Goal: Information Seeking & Learning: Check status

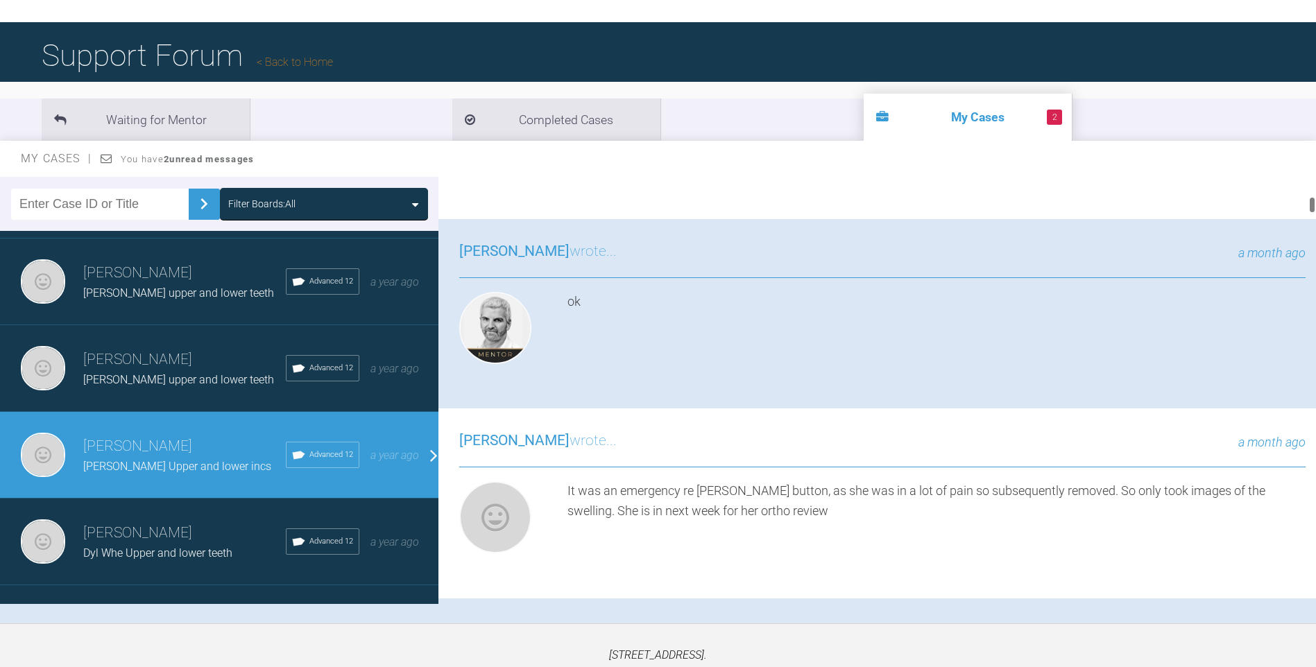
scroll to position [484, 0]
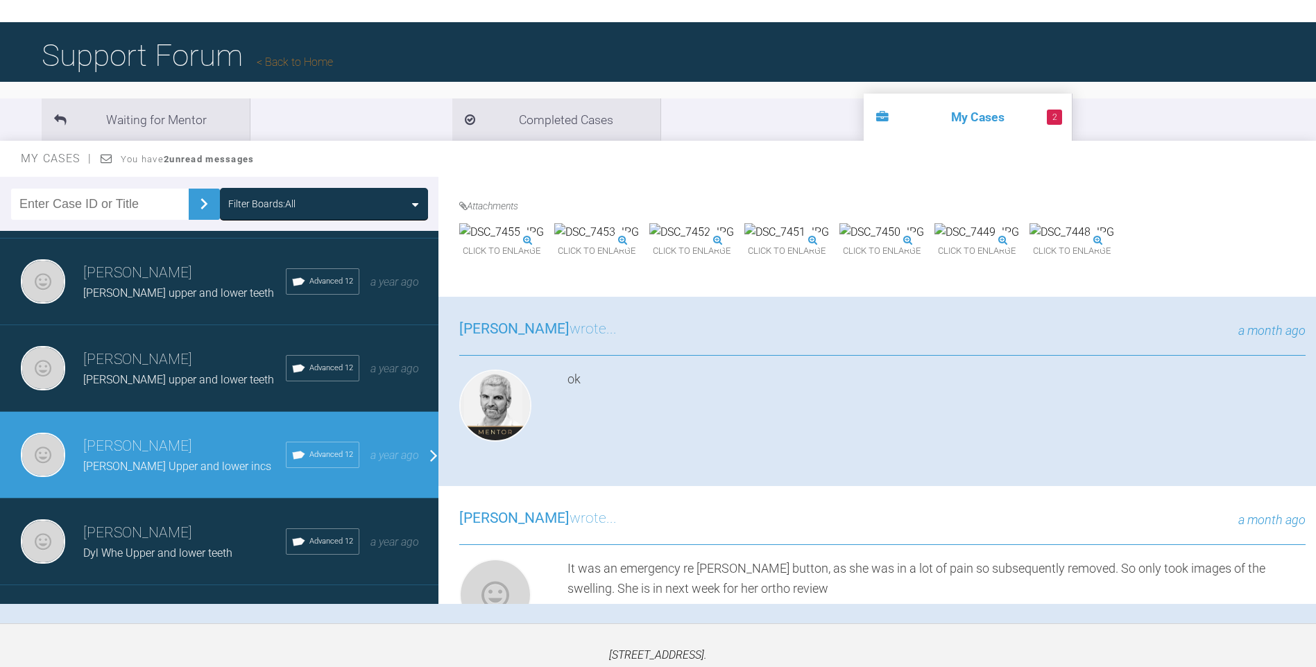
drag, startPoint x: 1323, startPoint y: 199, endPoint x: 1241, endPoint y: 158, distance: 92.2
click at [1241, 158] on div "My Cases You have 2 unread messages" at bounding box center [658, 159] width 1316 height 36
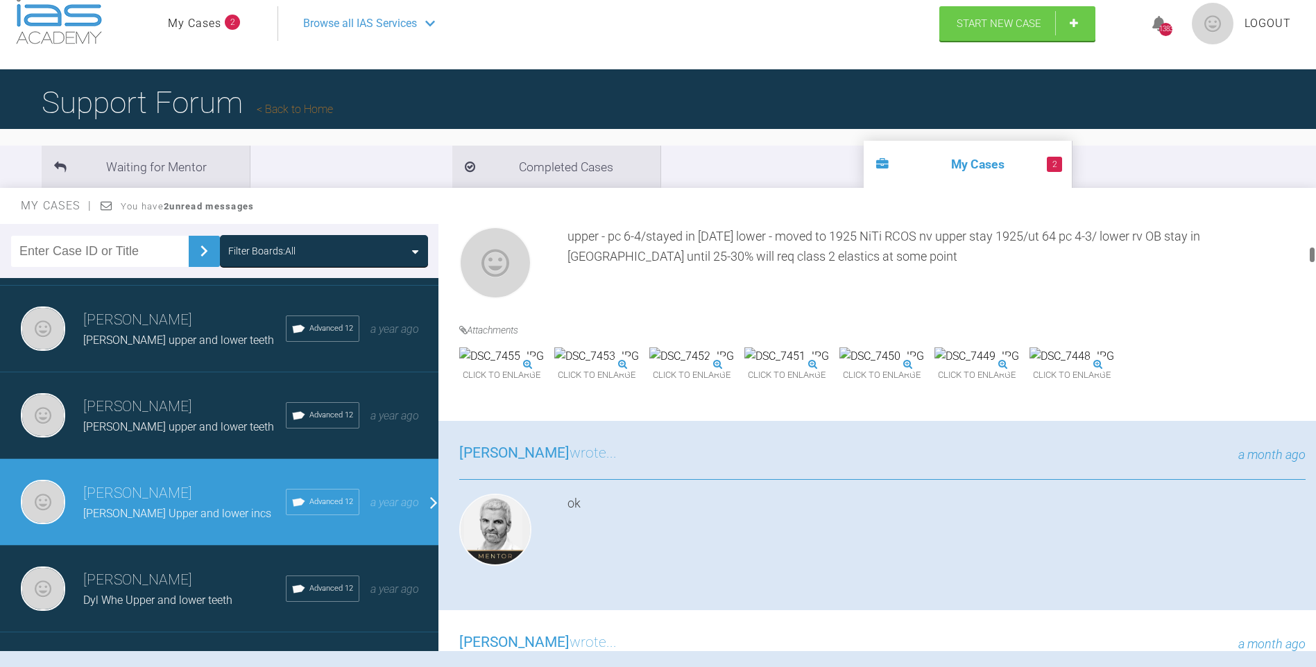
scroll to position [0, 0]
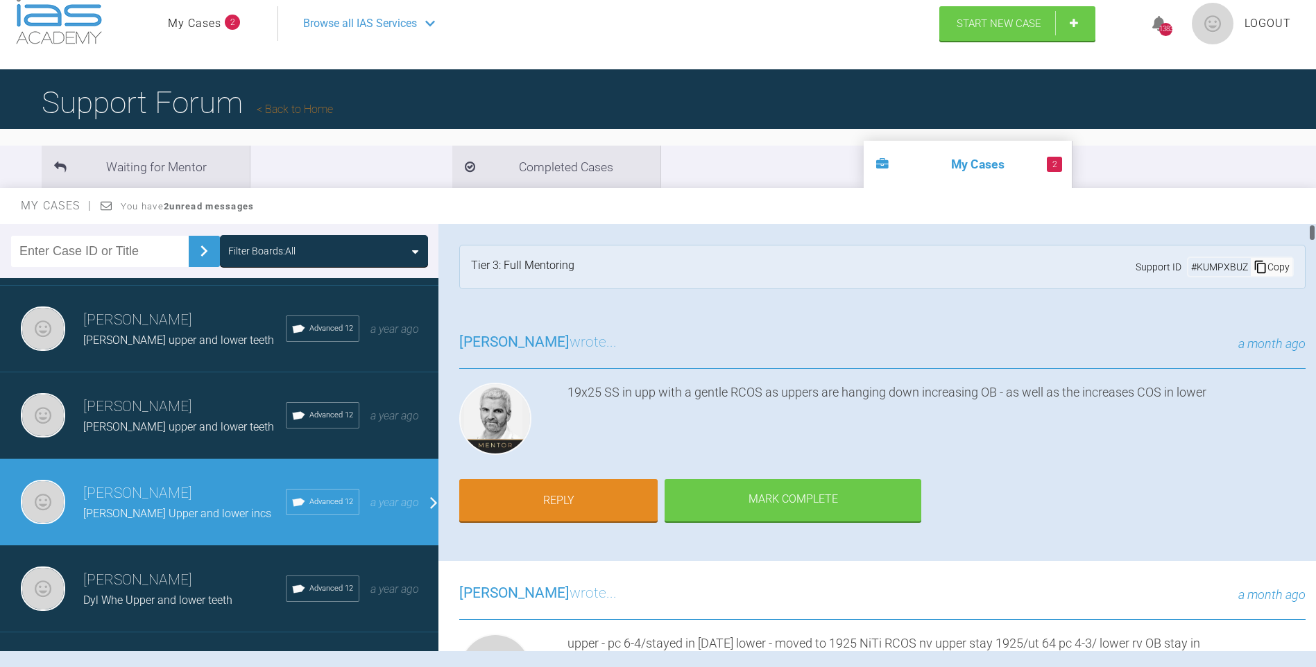
drag, startPoint x: 1310, startPoint y: 247, endPoint x: 1331, endPoint y: 212, distance: 41.1
click at [1315, 212] on html "My Cases 2 Logout Browse all IAS Services Start New Case 1383 Logout Support Fo…" at bounding box center [658, 384] width 1316 height 812
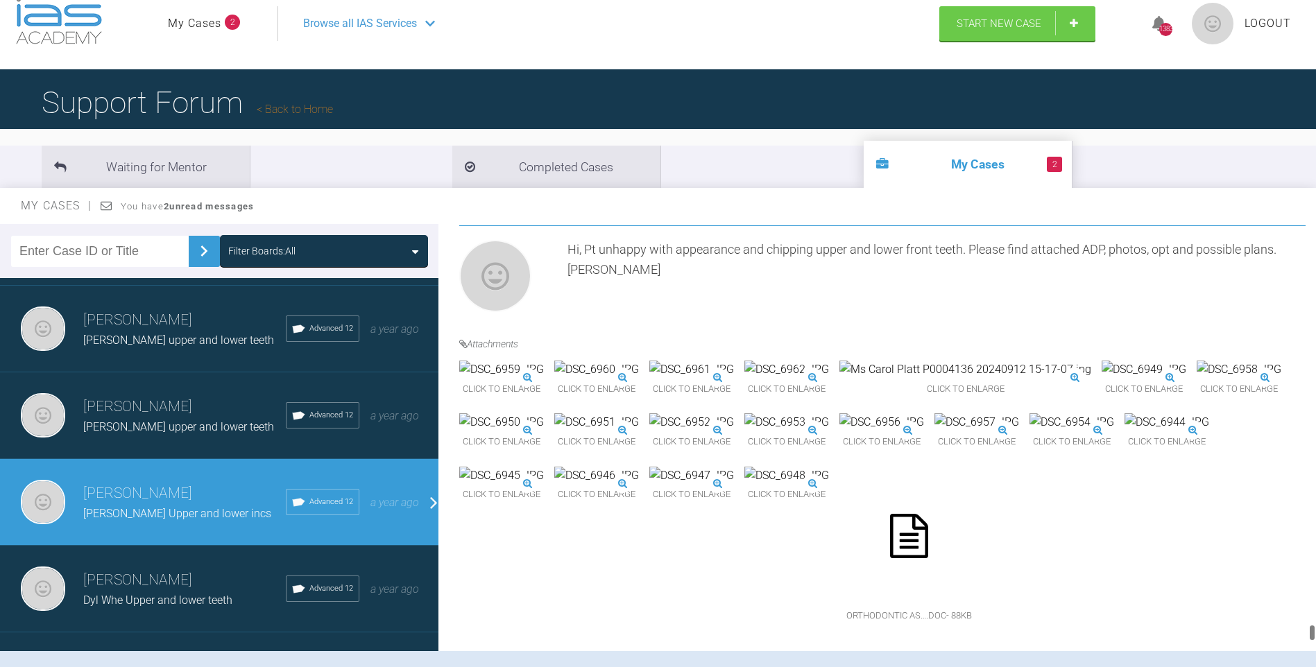
scroll to position [11501, 0]
drag, startPoint x: 1312, startPoint y: 233, endPoint x: 1304, endPoint y: 692, distance: 459.4
click at [1304, 667] on html "My Cases 2 Logout Browse all IAS Services Start New Case 1383 Logout Support Fo…" at bounding box center [658, 384] width 1316 height 812
click at [599, 361] on div "Click to enlarge Click to enlarge Click to enlarge Click to enlarge Click to en…" at bounding box center [882, 501] width 846 height 280
click at [1102, 361] on img at bounding box center [1144, 370] width 85 height 18
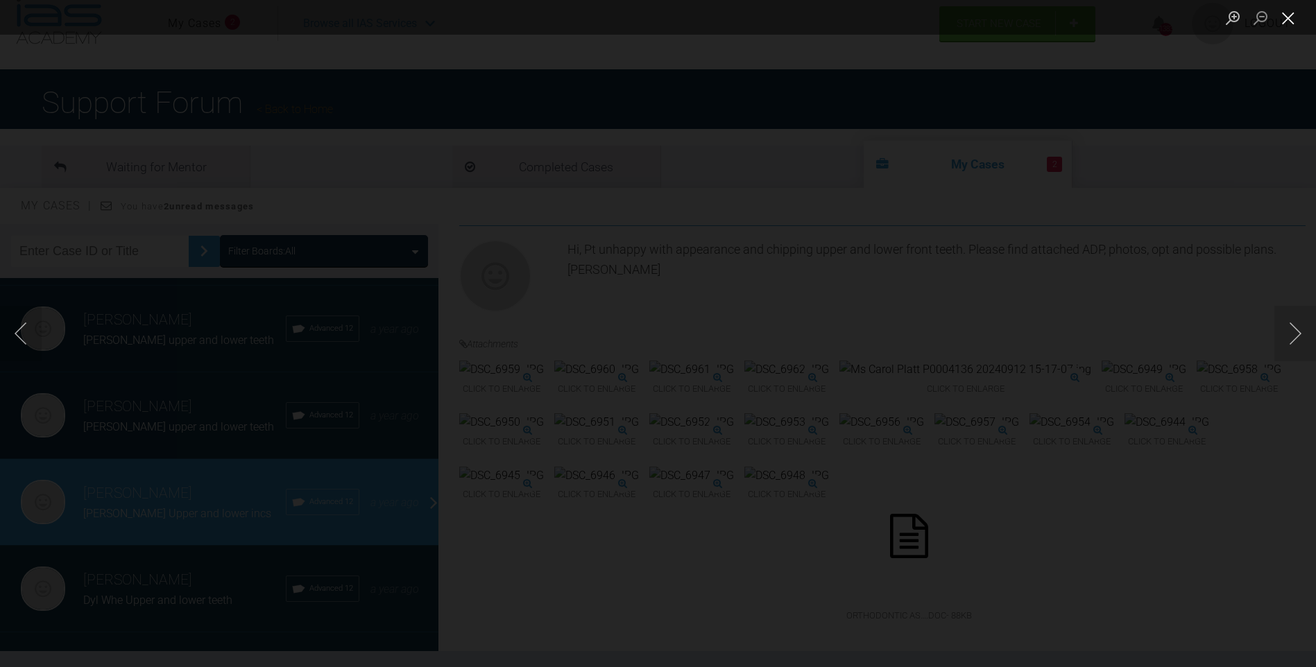
click at [1293, 15] on button "Close lightbox" at bounding box center [1289, 18] width 28 height 24
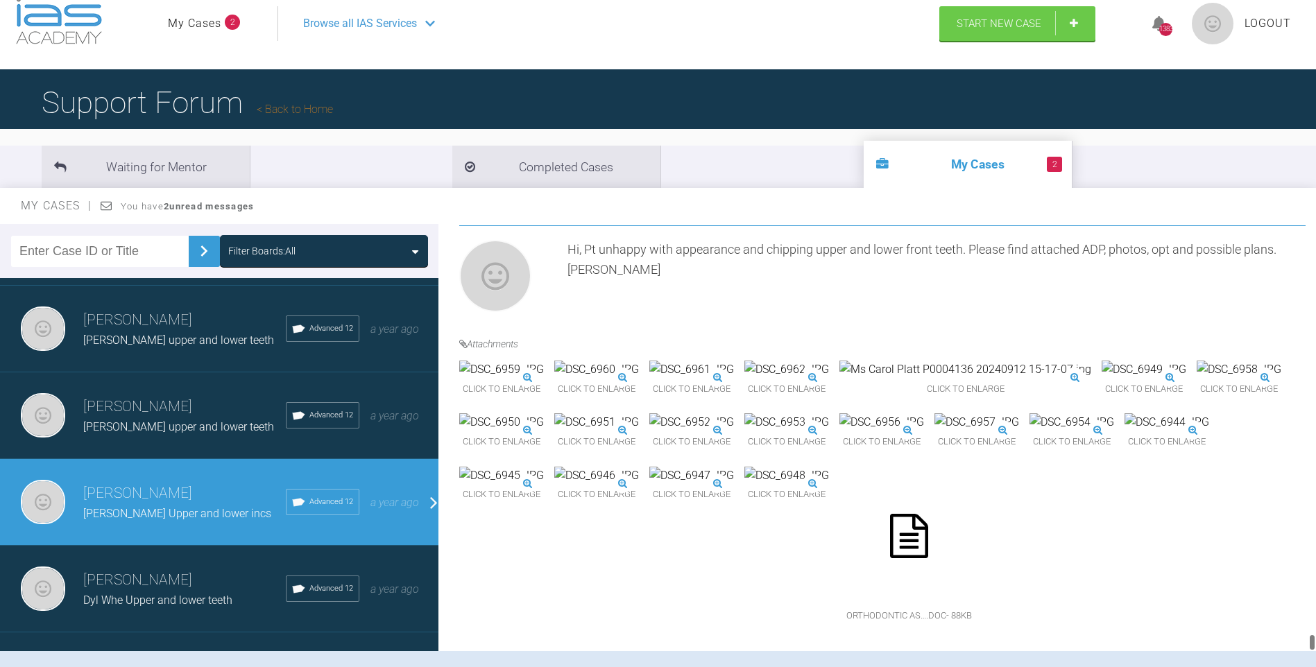
click at [935, 414] on img at bounding box center [977, 423] width 85 height 18
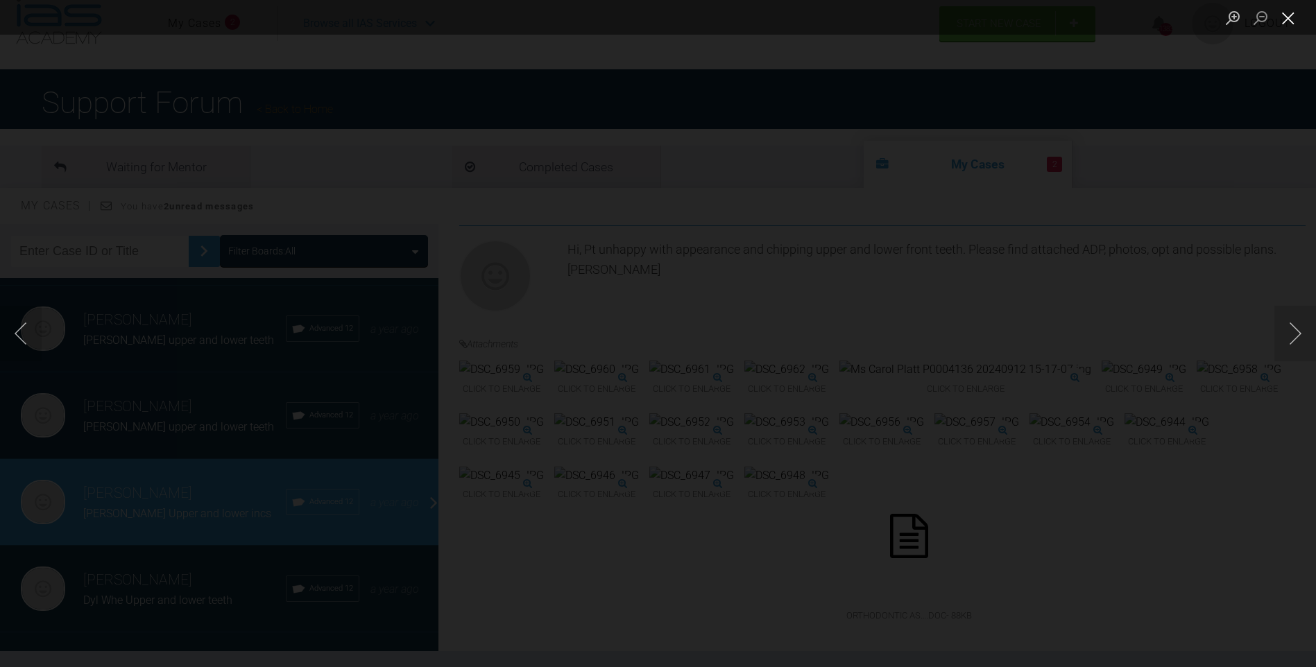
click at [1286, 19] on button "Close lightbox" at bounding box center [1289, 18] width 28 height 24
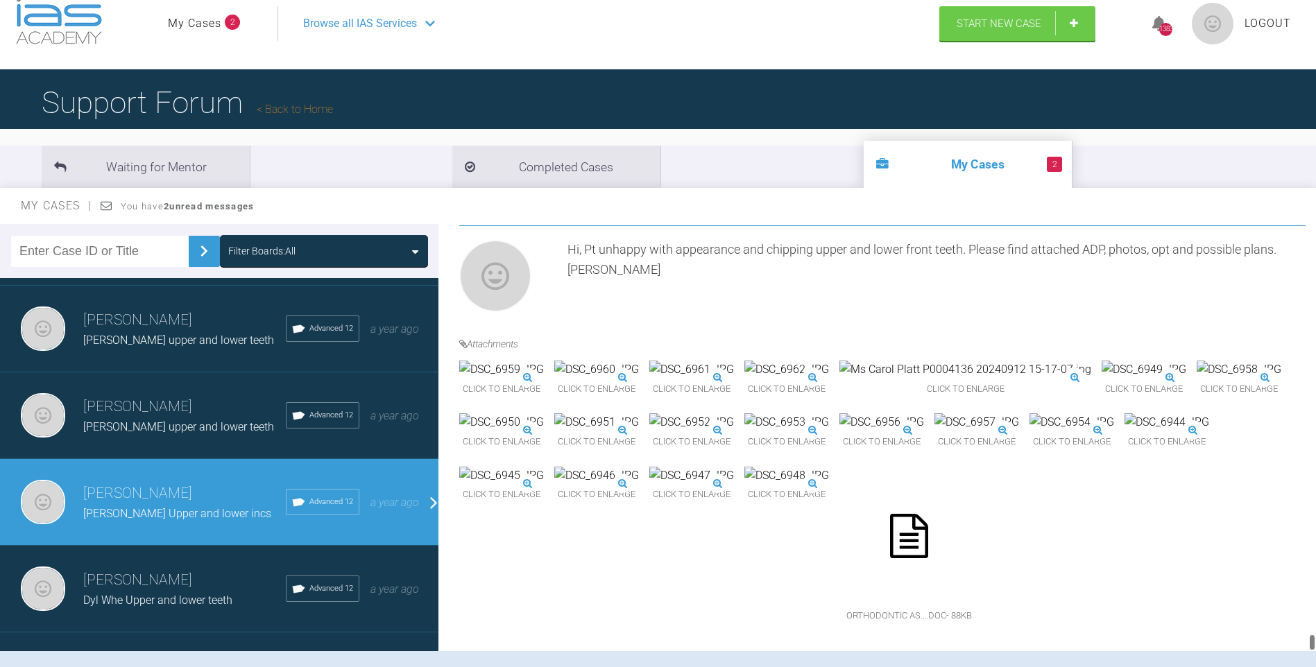
click at [1197, 361] on img at bounding box center [1239, 370] width 85 height 18
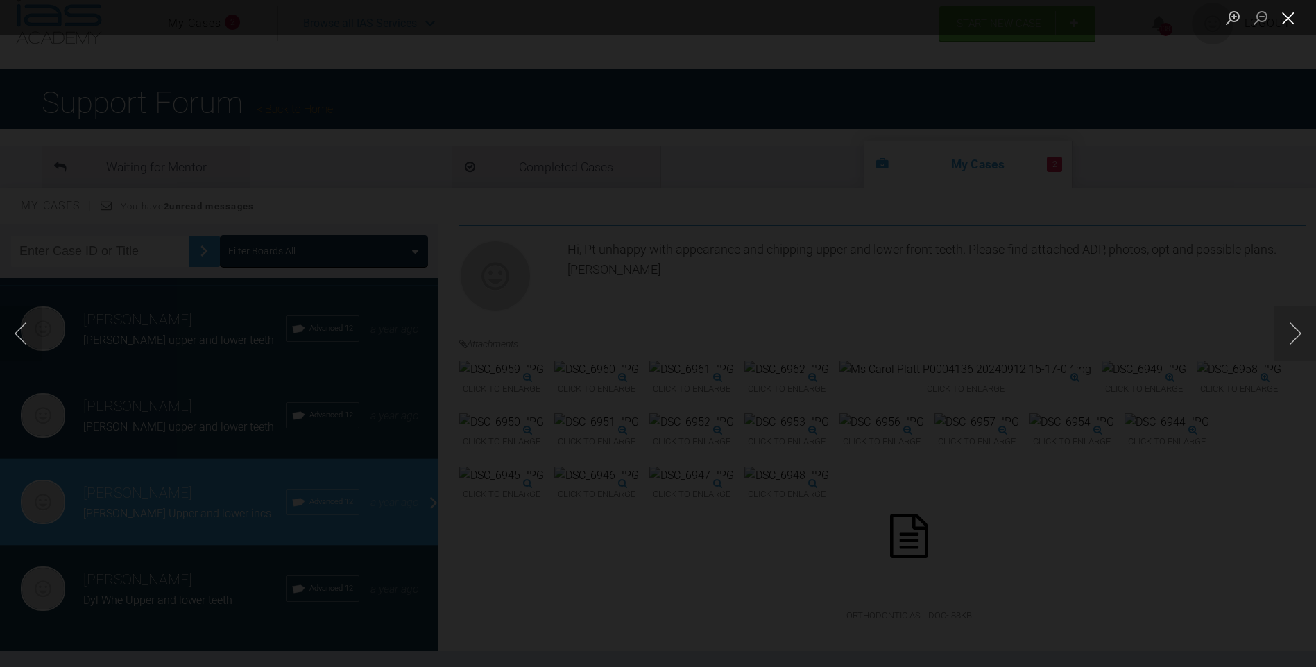
click at [1286, 15] on button "Close lightbox" at bounding box center [1289, 18] width 28 height 24
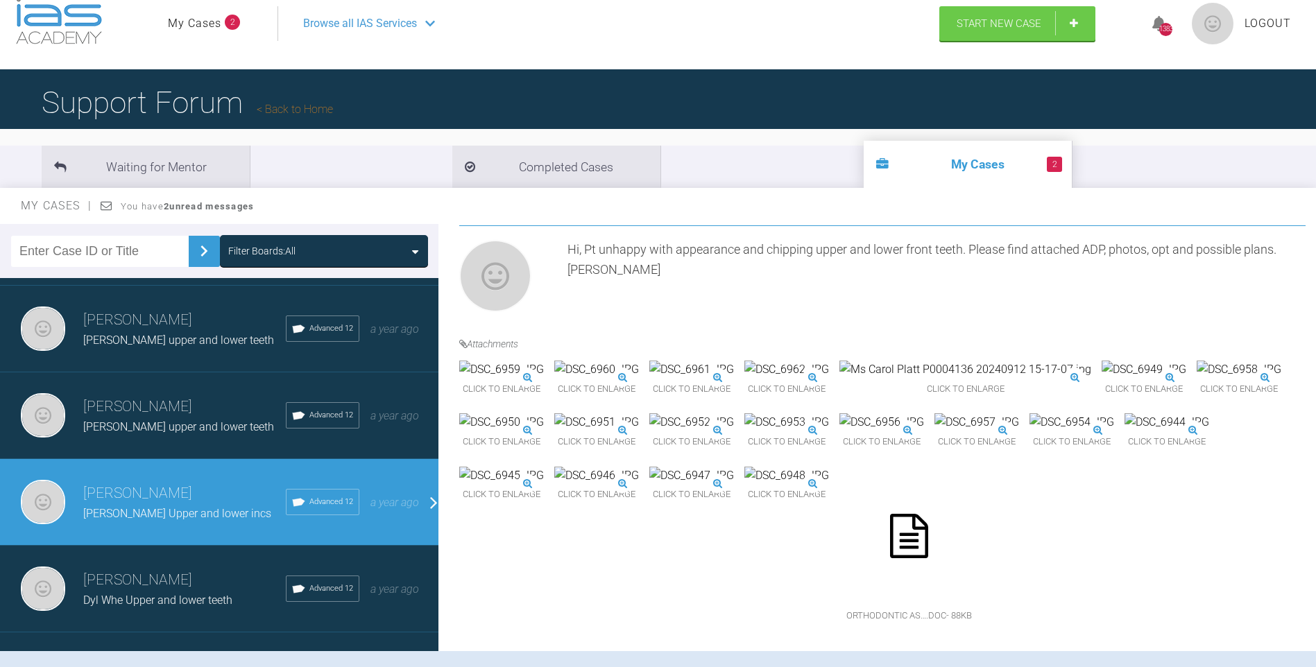
click at [1102, 361] on img at bounding box center [1144, 370] width 85 height 18
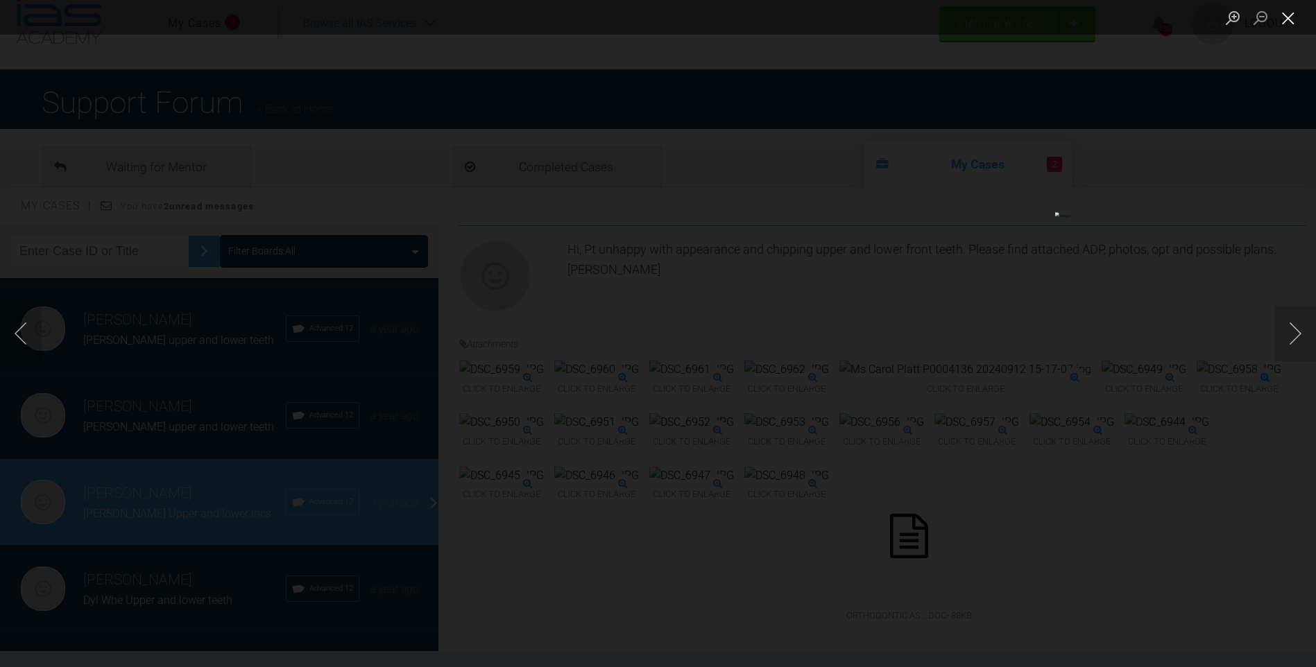
click at [1288, 15] on button "Close lightbox" at bounding box center [1289, 18] width 28 height 24
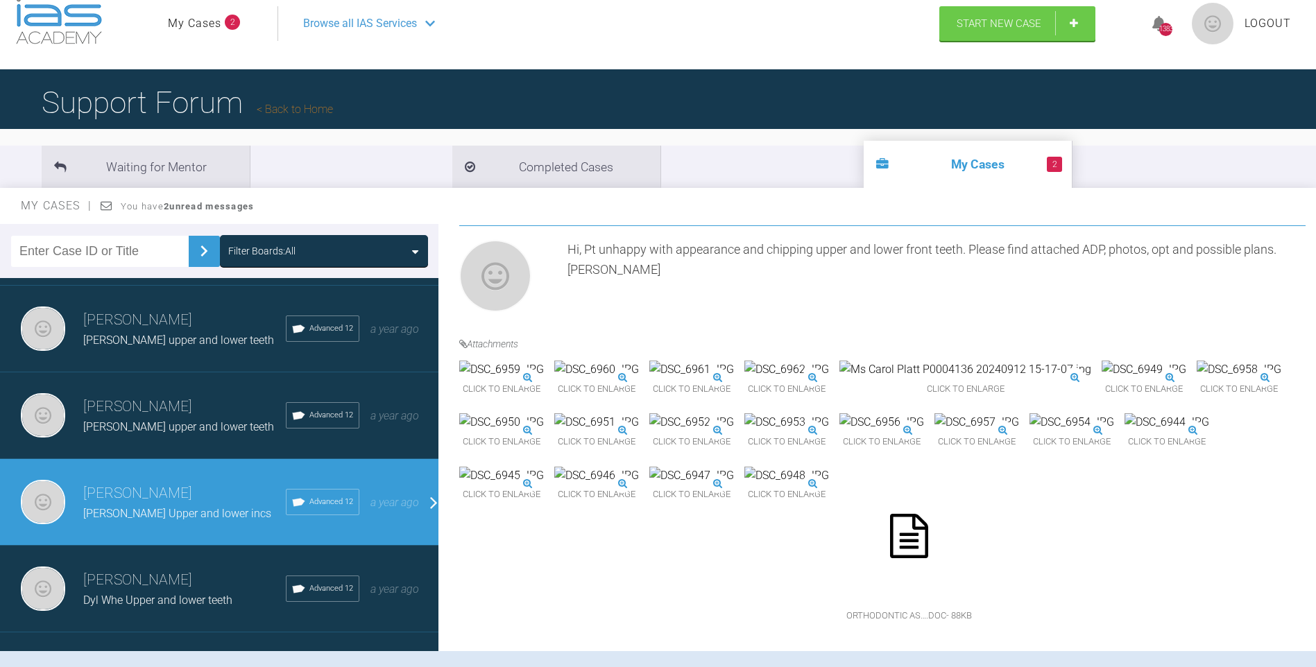
click at [840, 414] on img at bounding box center [882, 423] width 85 height 18
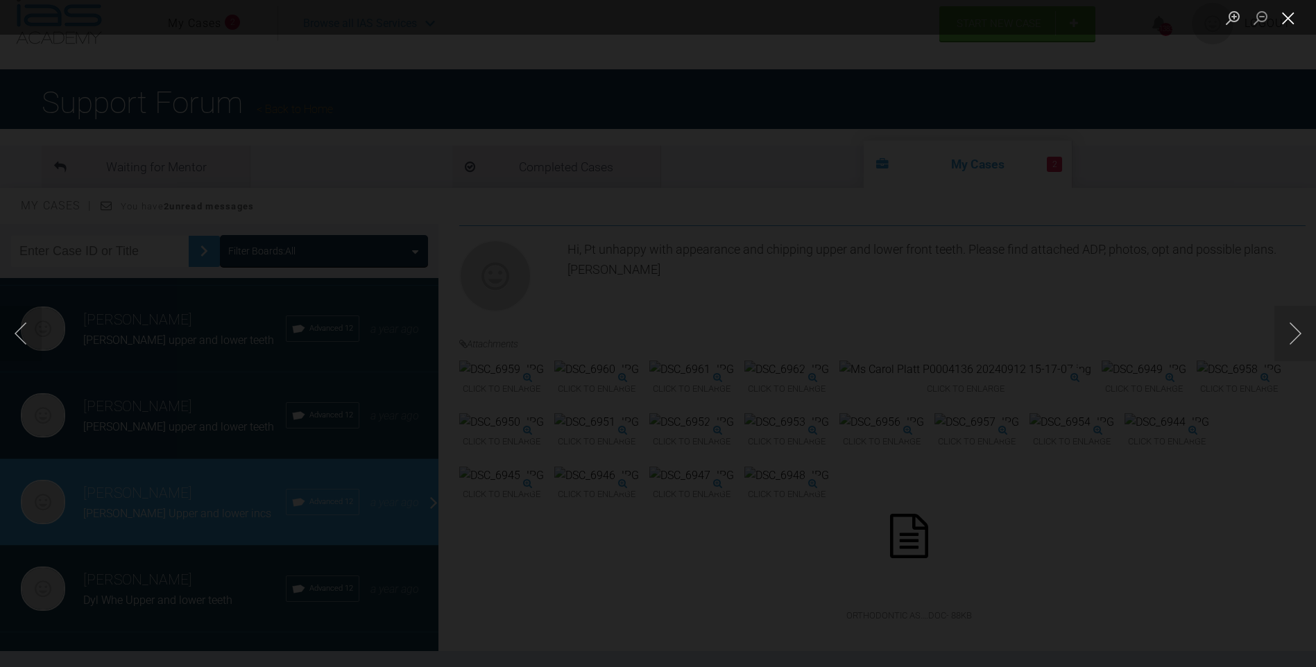
click at [1284, 17] on button "Close lightbox" at bounding box center [1289, 18] width 28 height 24
